Goal: Entertainment & Leisure: Consume media (video, audio)

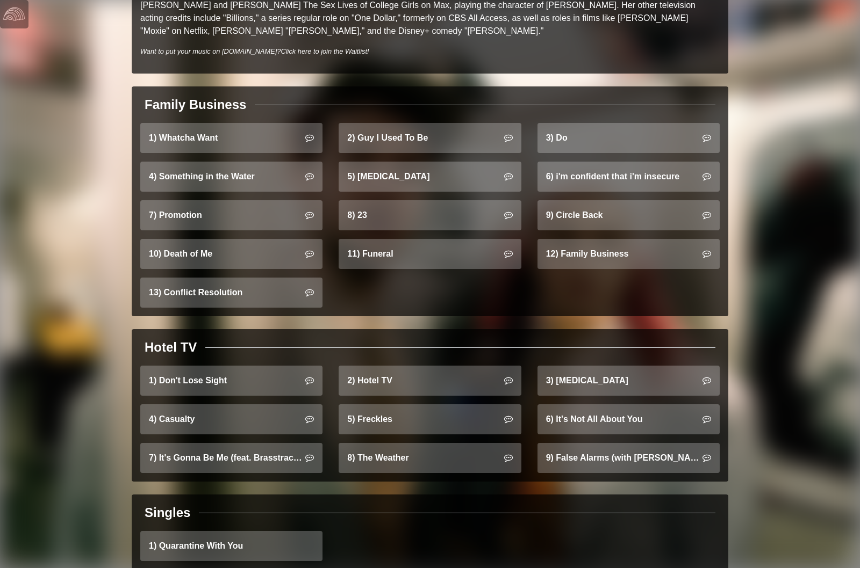
scroll to position [626, 0]
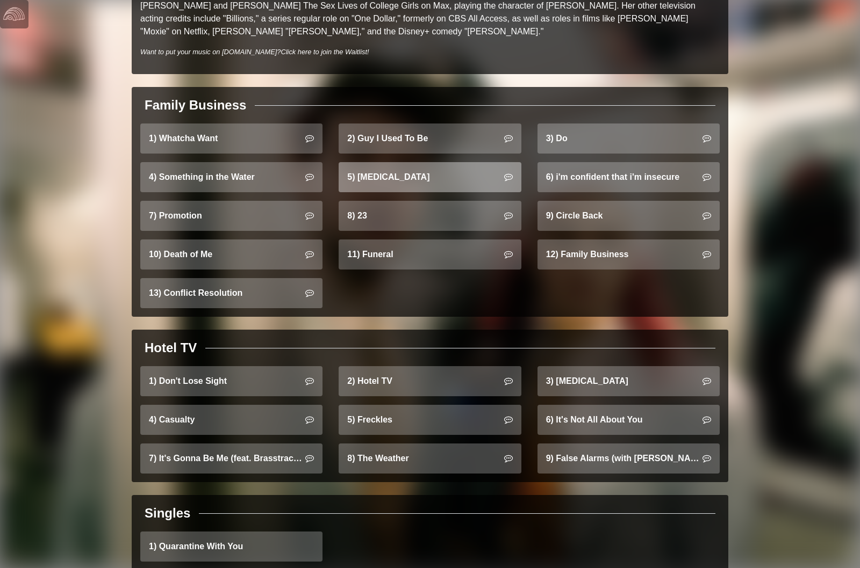
click at [406, 166] on link "5) [MEDICAL_DATA]" at bounding box center [430, 177] width 182 height 30
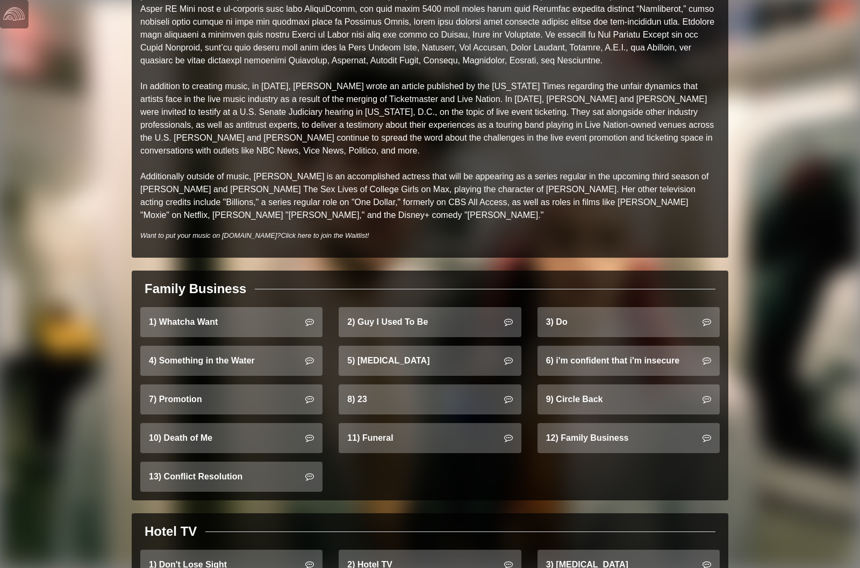
scroll to position [434, 0]
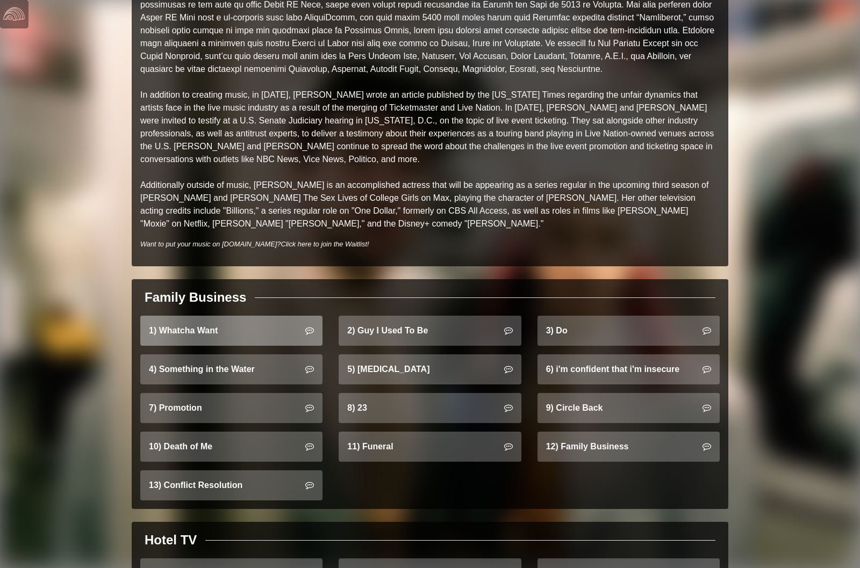
click at [251, 323] on link "1) Whatcha Want" at bounding box center [231, 331] width 182 height 30
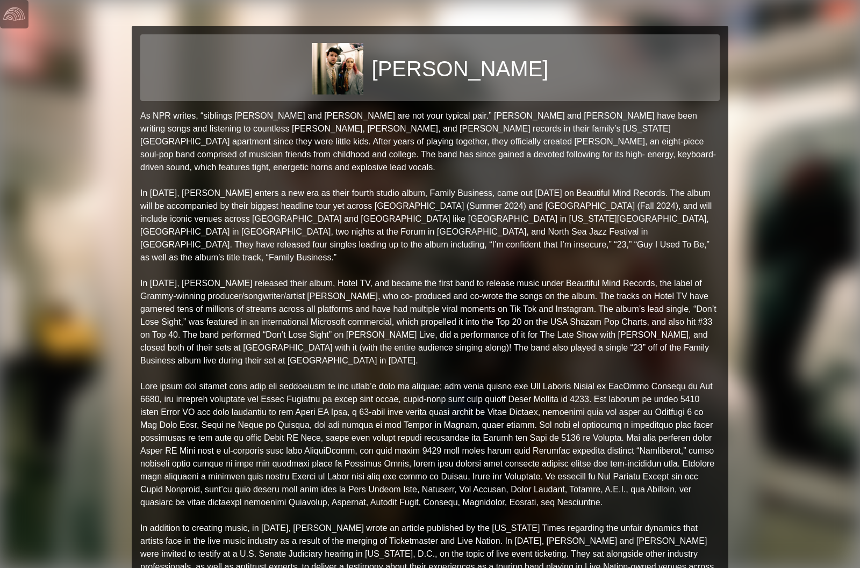
scroll to position [489, 0]
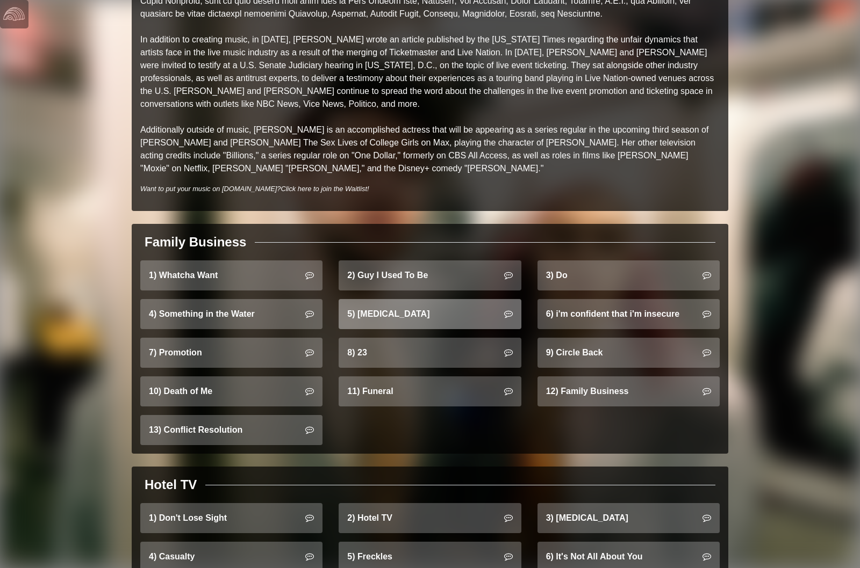
click at [408, 299] on link "5) [MEDICAL_DATA]" at bounding box center [430, 314] width 182 height 30
